Goal: Find specific page/section: Find specific page/section

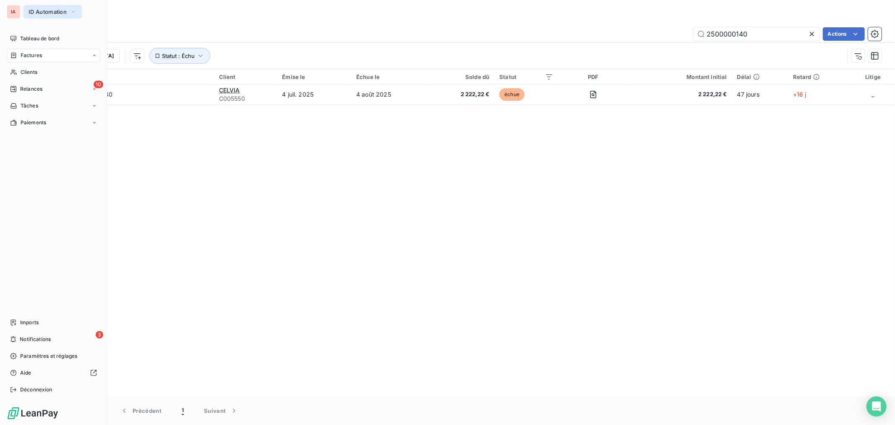
click at [44, 11] on span "ID Automation" at bounding box center [48, 11] width 38 height 7
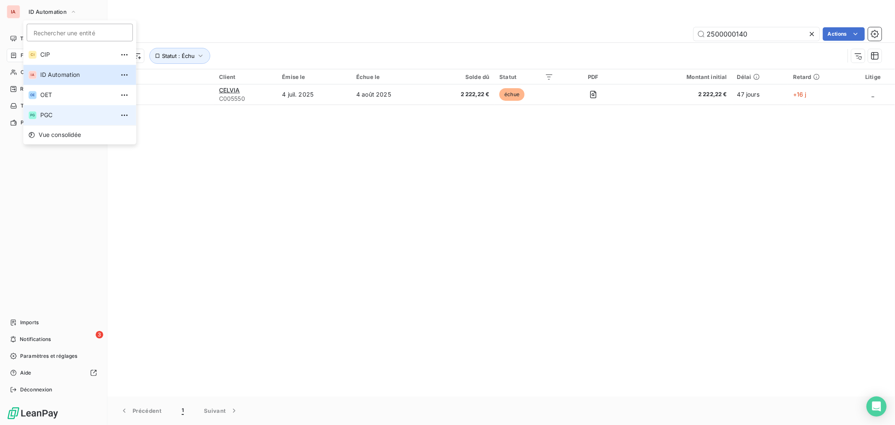
click at [52, 111] on span "PGC" at bounding box center [77, 115] width 74 height 8
type input "20250600060PGC"
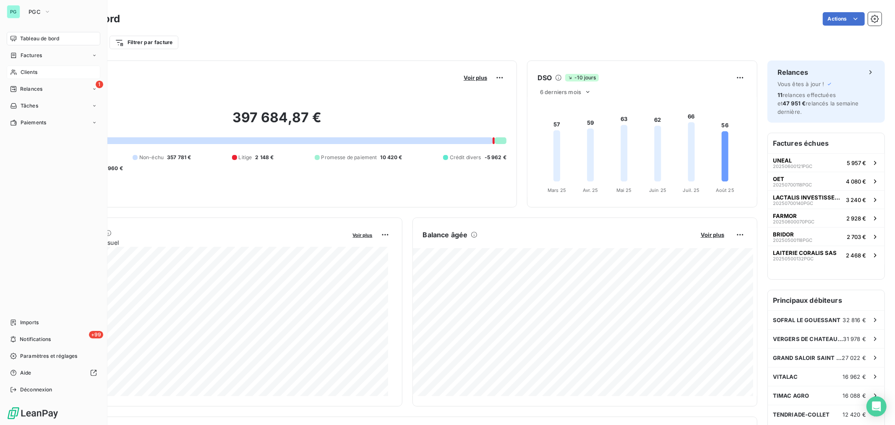
click at [19, 73] on div "Clients" at bounding box center [54, 71] width 94 height 13
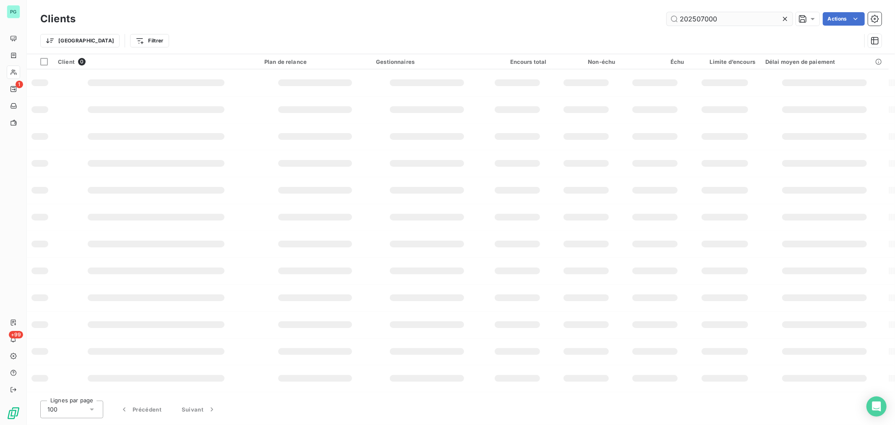
type input "2025070007"
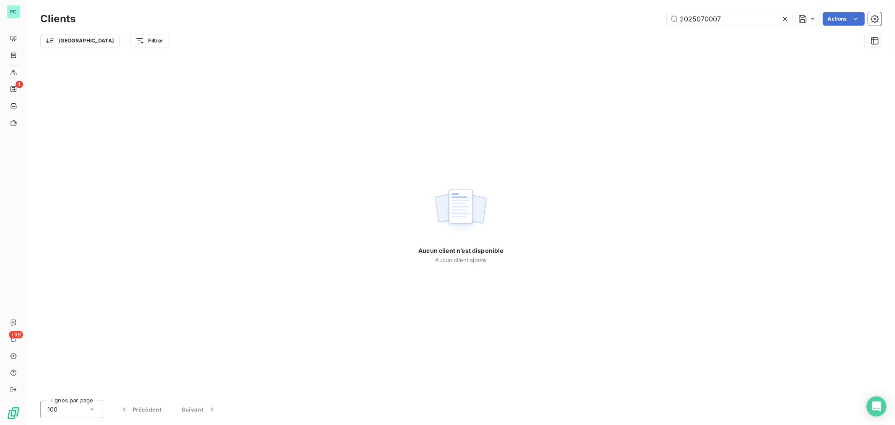
drag, startPoint x: 741, startPoint y: 17, endPoint x: 601, endPoint y: 26, distance: 139.7
click at [604, 26] on div "Clients 2025070007 Actions" at bounding box center [461, 19] width 842 height 18
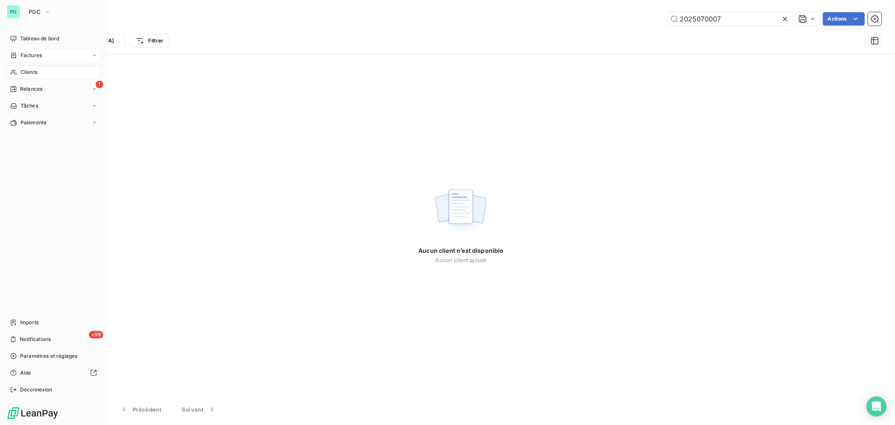
click at [13, 55] on icon at bounding box center [13, 55] width 7 height 7
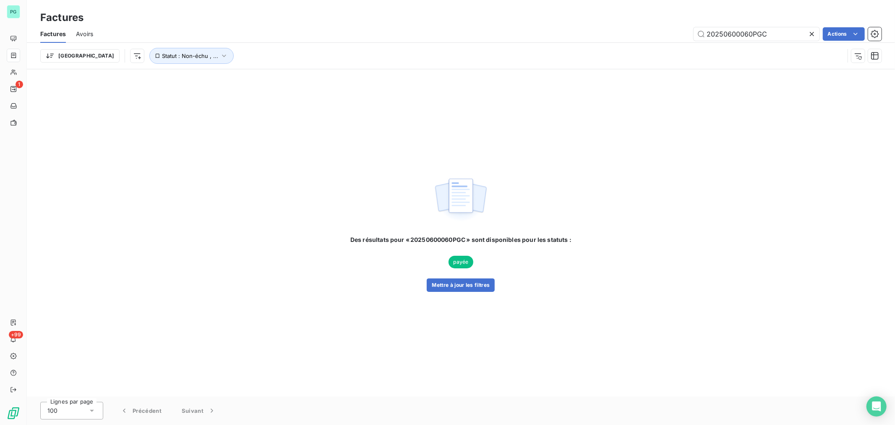
drag, startPoint x: 777, startPoint y: 38, endPoint x: 715, endPoint y: 45, distance: 62.1
click at [716, 45] on div "Factures Avoirs 20250600060PGC Actions Trier Statut : Non-échu , ..." at bounding box center [461, 47] width 868 height 44
type input "2"
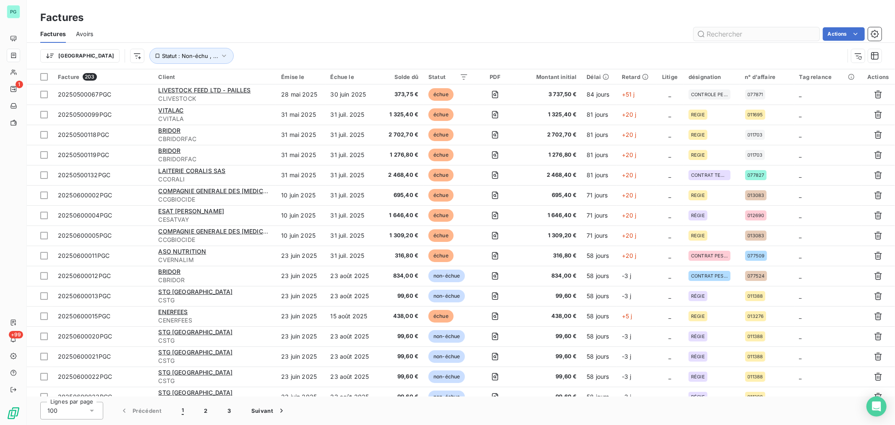
drag, startPoint x: 731, startPoint y: 43, endPoint x: 731, endPoint y: 32, distance: 10.9
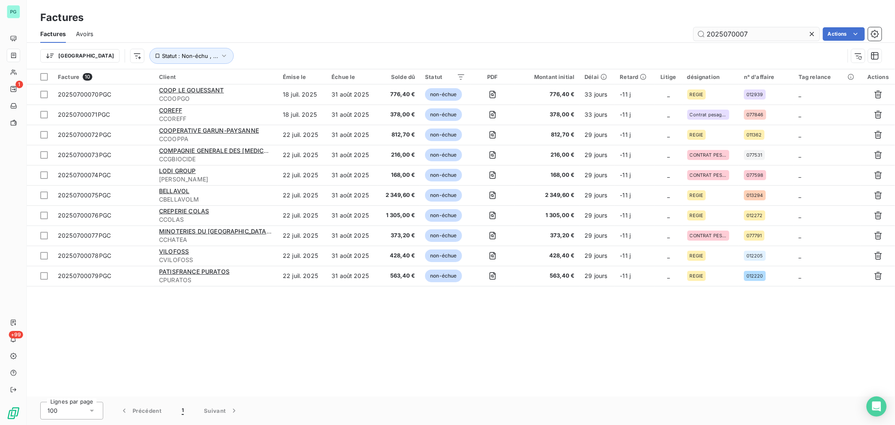
click at [739, 30] on input "2025070007" at bounding box center [757, 33] width 126 height 13
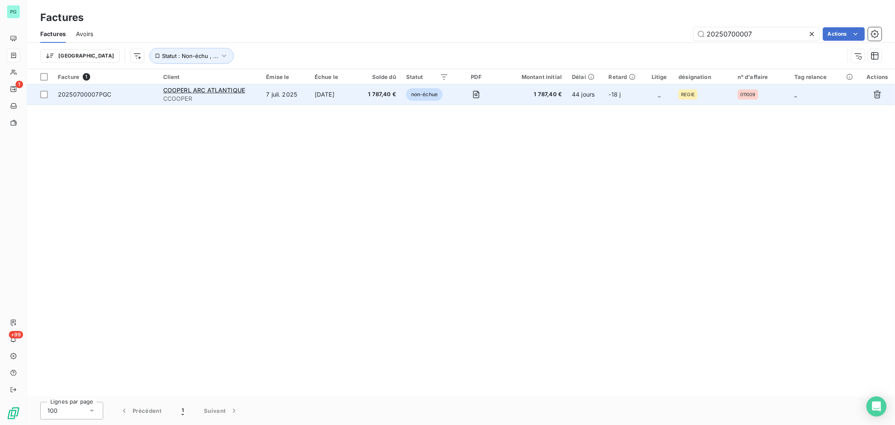
type input "20250700007"
click at [529, 104] on td "1 787,40 €" at bounding box center [533, 94] width 68 height 20
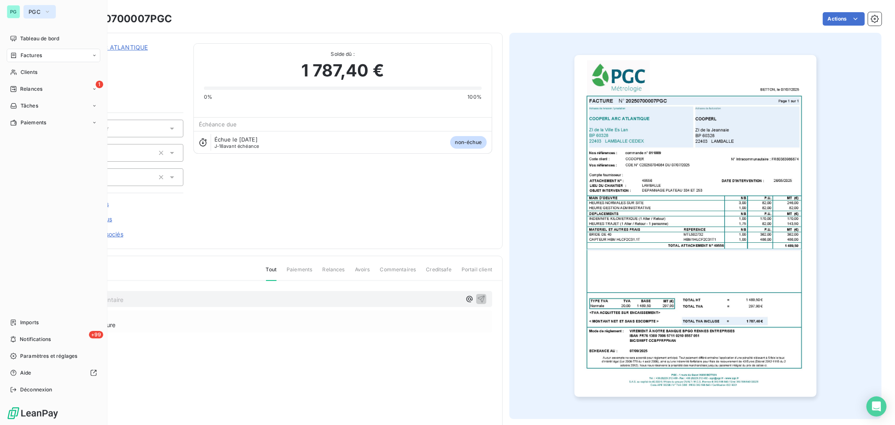
click at [26, 11] on button "PGC" at bounding box center [40, 11] width 32 height 13
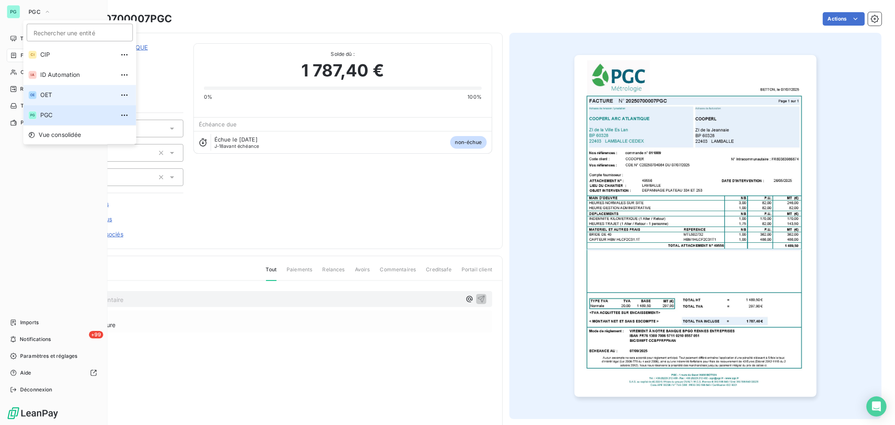
click at [57, 97] on span "OET" at bounding box center [77, 95] width 74 height 8
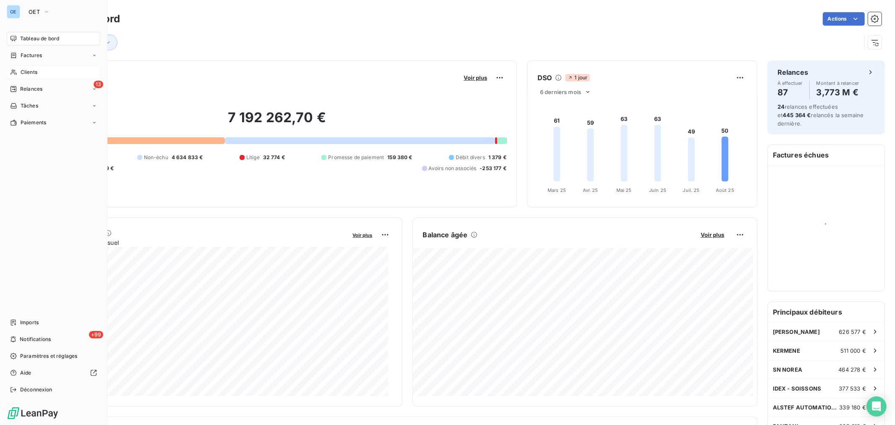
click at [21, 73] on span "Clients" at bounding box center [29, 72] width 17 height 8
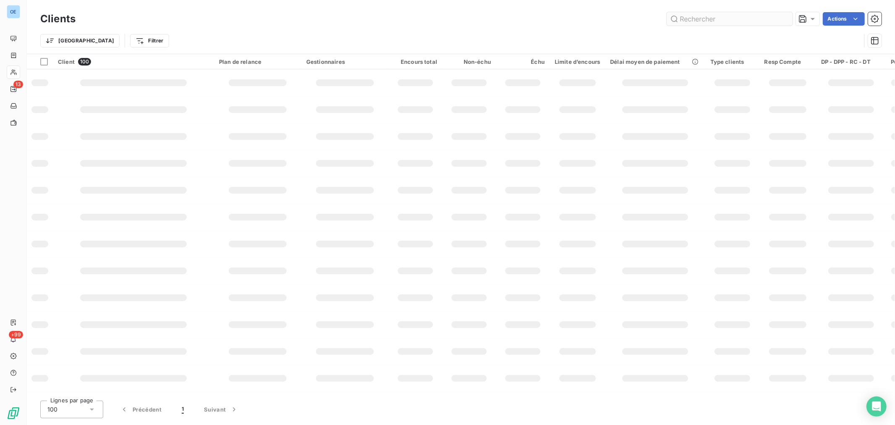
click at [709, 19] on input "text" at bounding box center [730, 18] width 126 height 13
type input "VITALAC"
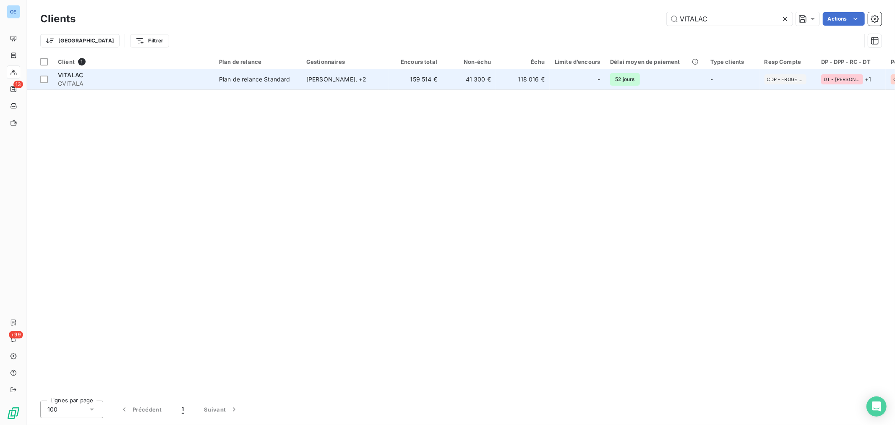
click at [404, 85] on td "159 514 €" at bounding box center [416, 79] width 54 height 20
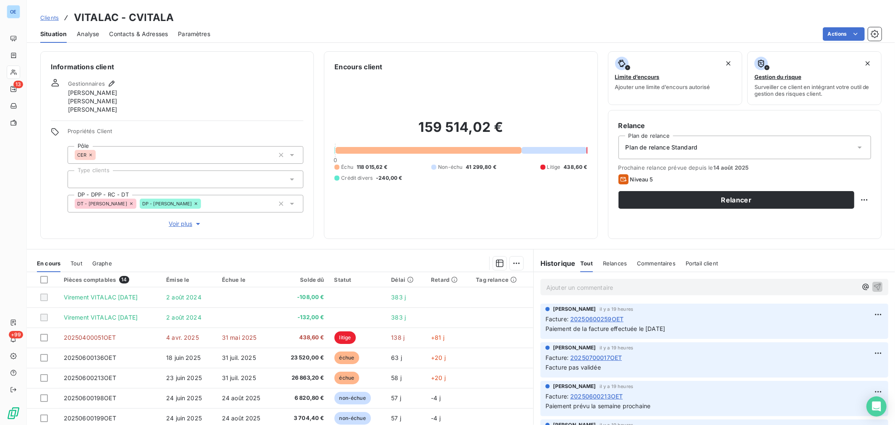
click at [149, 33] on span "Contacts & Adresses" at bounding box center [138, 34] width 59 height 8
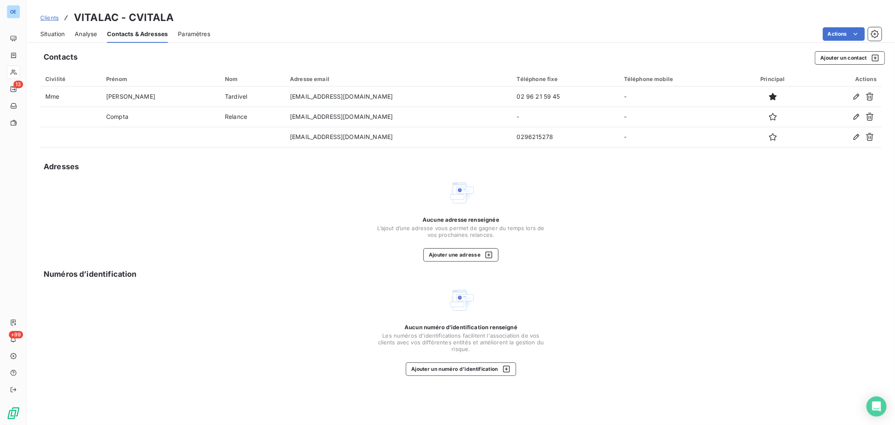
click at [57, 34] on span "Situation" at bounding box center [52, 34] width 24 height 8
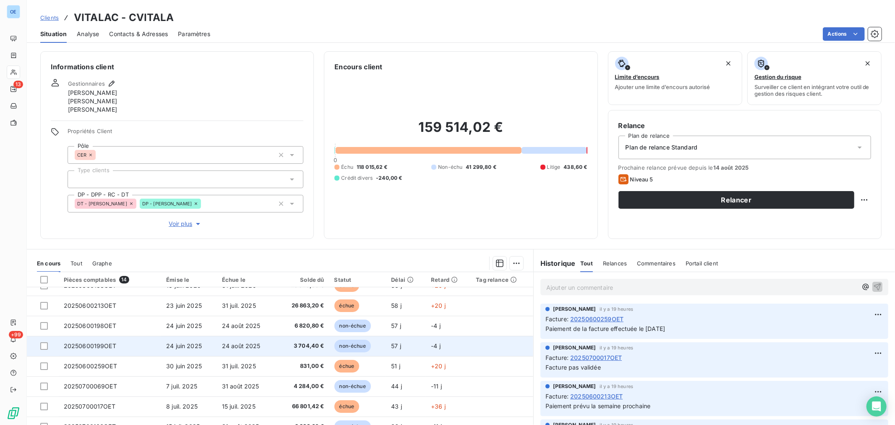
scroll to position [93, 0]
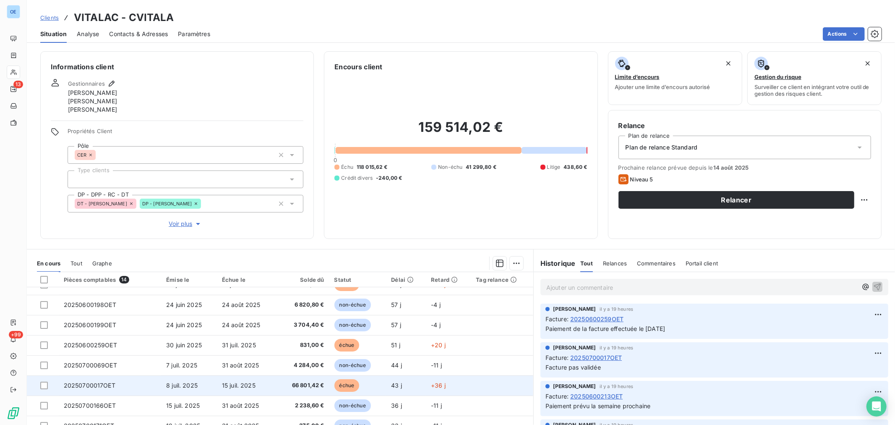
click at [313, 387] on span "66 801,42 €" at bounding box center [302, 385] width 43 height 8
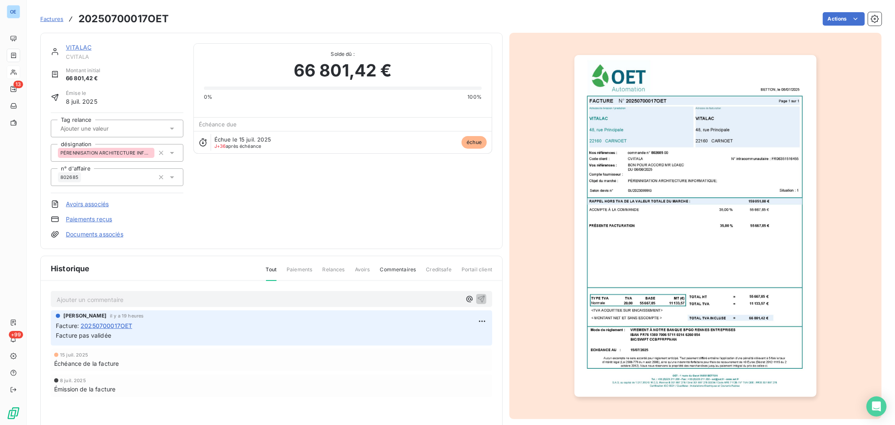
click at [637, 169] on img "button" at bounding box center [696, 226] width 242 height 342
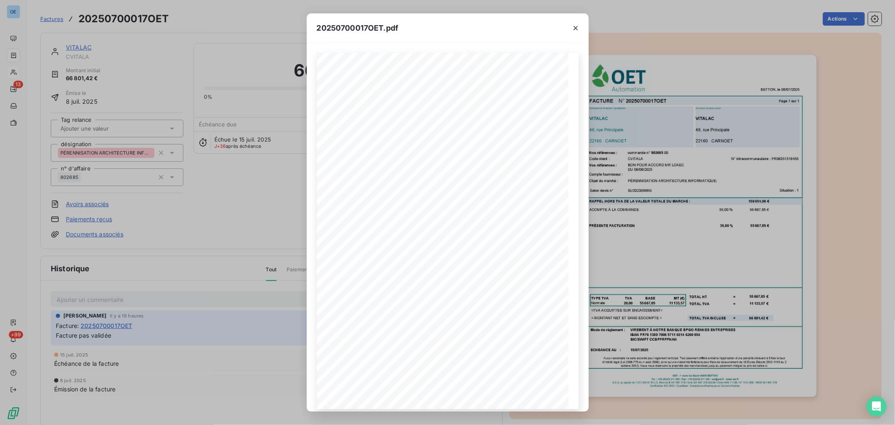
click at [644, 141] on div "20250700017OET.pdf BETTON, le 08/07/2025 FACTURE N° 20250700017OET Page 1 sur 1…" at bounding box center [447, 212] width 895 height 425
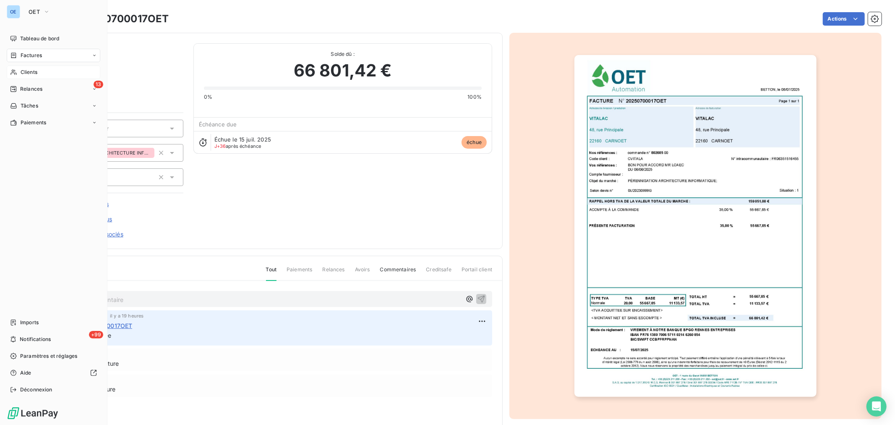
click at [18, 72] on div "Clients" at bounding box center [54, 71] width 94 height 13
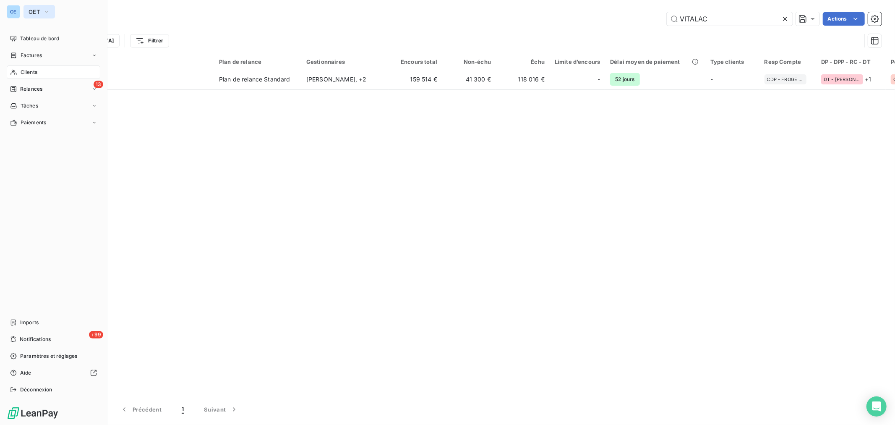
click at [31, 6] on button "OET" at bounding box center [39, 11] width 31 height 13
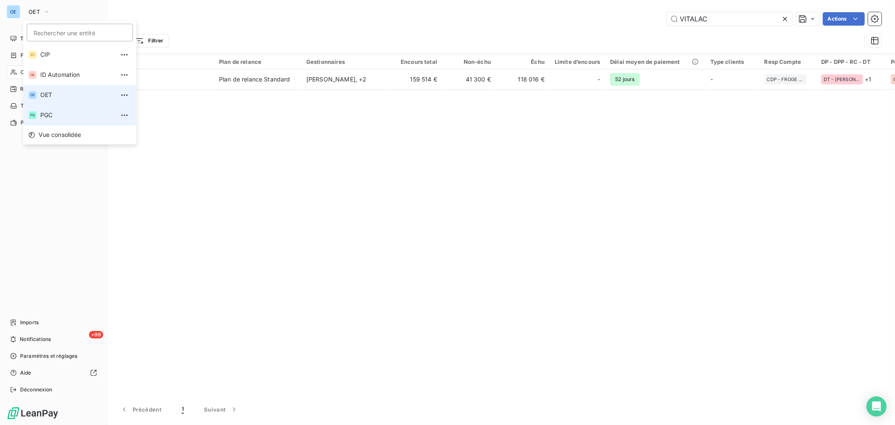
click at [50, 116] on span "PGC" at bounding box center [77, 115] width 74 height 8
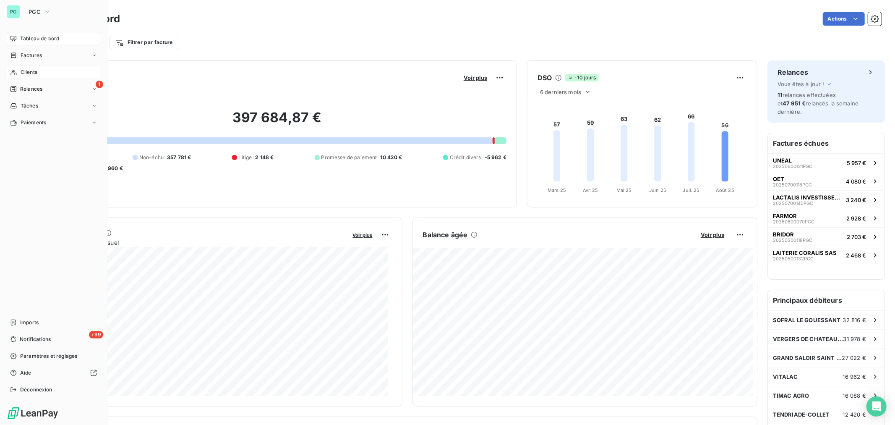
click at [22, 73] on span "Clients" at bounding box center [29, 72] width 17 height 8
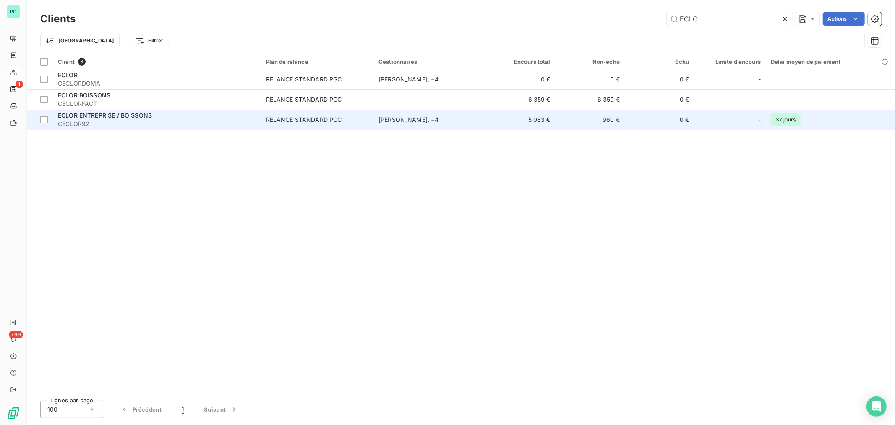
type input "ECLO"
click at [494, 118] on td "5 083 €" at bounding box center [520, 120] width 69 height 20
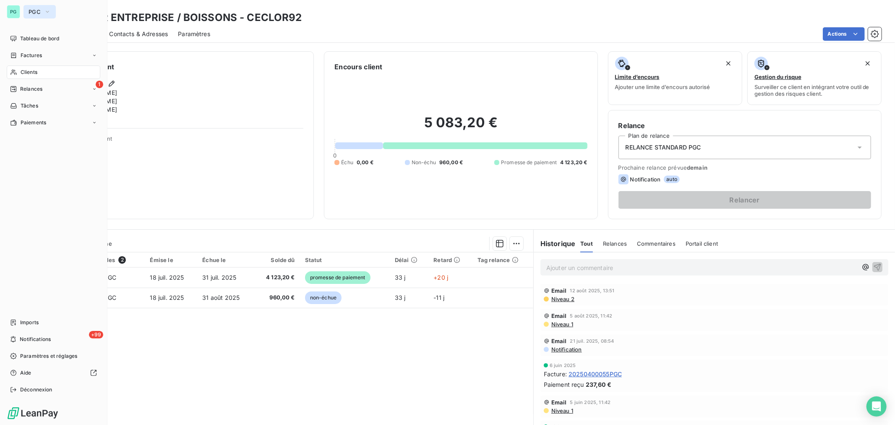
click at [37, 18] on button "PGC" at bounding box center [40, 11] width 32 height 13
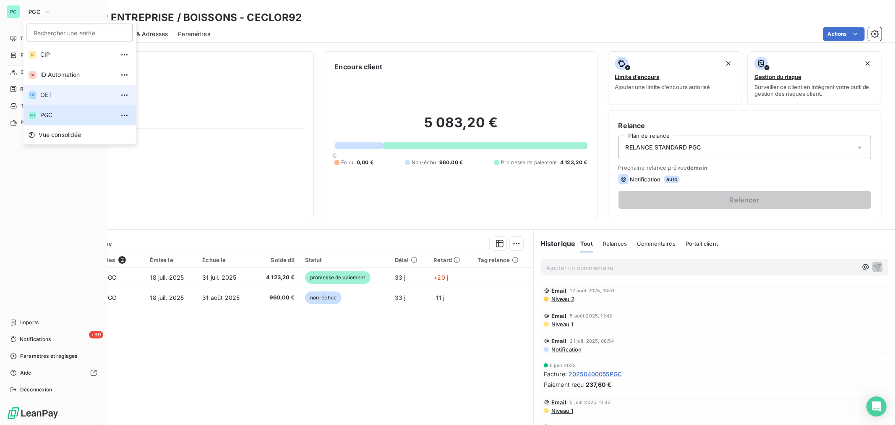
click at [52, 93] on span "OET" at bounding box center [77, 95] width 74 height 8
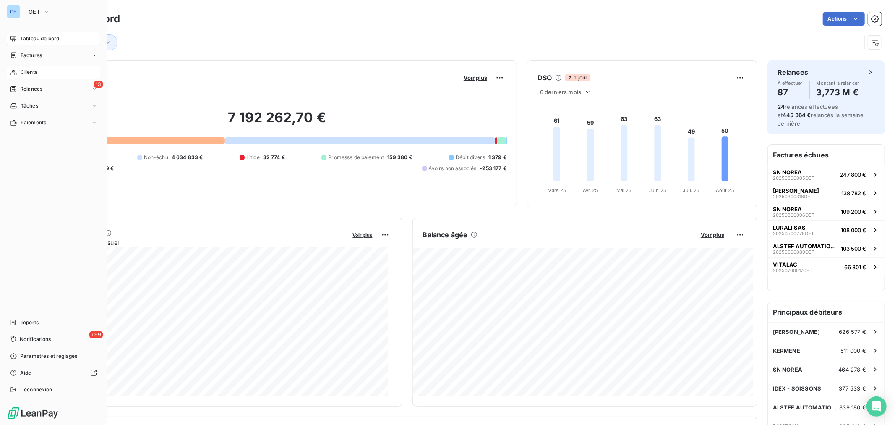
click at [20, 76] on div "Clients" at bounding box center [54, 71] width 94 height 13
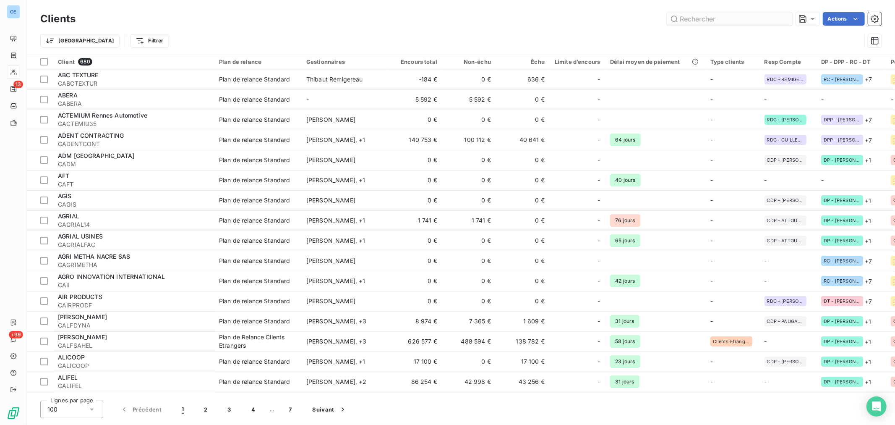
click at [703, 21] on input "text" at bounding box center [730, 18] width 126 height 13
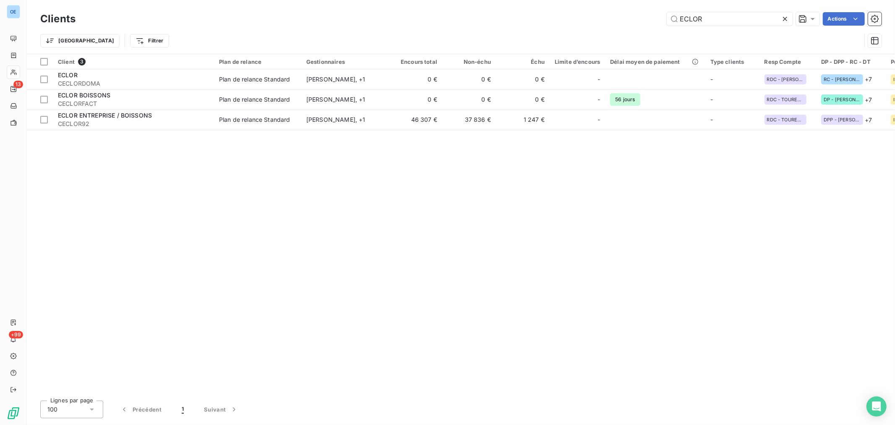
type input "ECLOR"
